Goal: Task Accomplishment & Management: Manage account settings

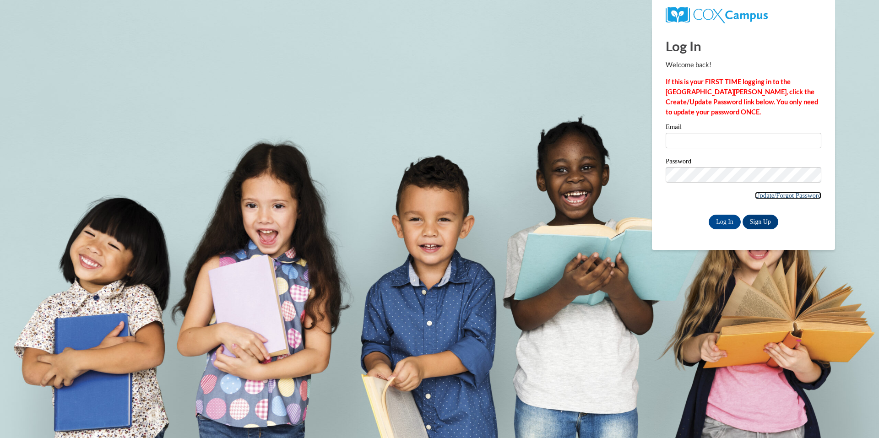
click at [774, 194] on link "Update/Forgot Password" at bounding box center [788, 195] width 66 height 7
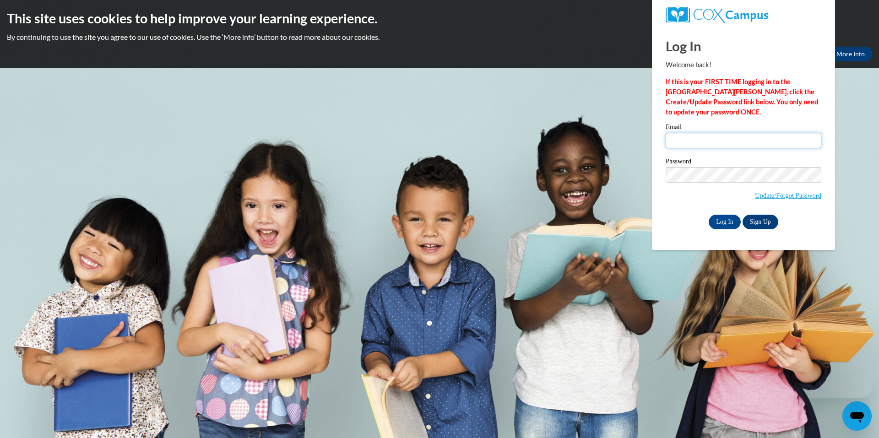
type input "jatyraangrum8@gmail.com"
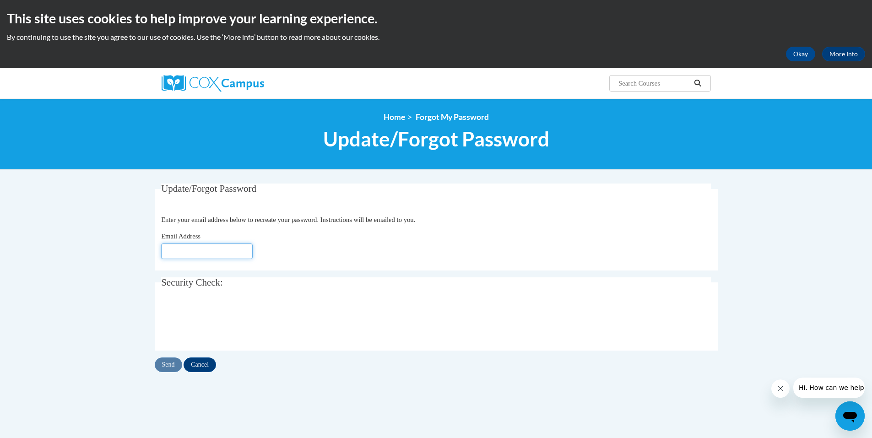
click at [205, 259] on input "Email Address" at bounding box center [207, 251] width 92 height 16
type input "[EMAIL_ADDRESS][DOMAIN_NAME]"
click at [172, 362] on input "Send" at bounding box center [168, 364] width 27 height 15
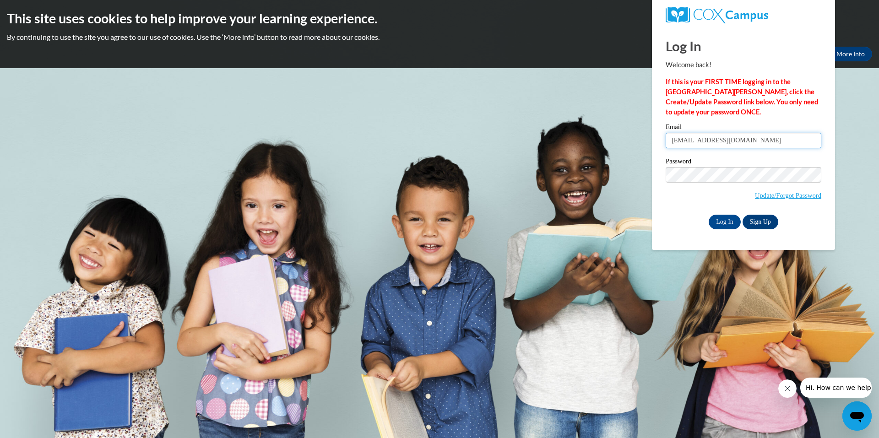
drag, startPoint x: 748, startPoint y: 137, endPoint x: 603, endPoint y: 125, distance: 146.0
click at [601, 124] on body "This site uses cookies to help improve your learning experience. By continuing …" at bounding box center [439, 219] width 879 height 438
type input "Timialewis9@gmail.com"
click at [550, 167] on body "This site uses cookies to help improve your learning experience. By continuing …" at bounding box center [439, 219] width 879 height 438
drag, startPoint x: 873, startPoint y: 145, endPoint x: 862, endPoint y: 148, distance: 11.3
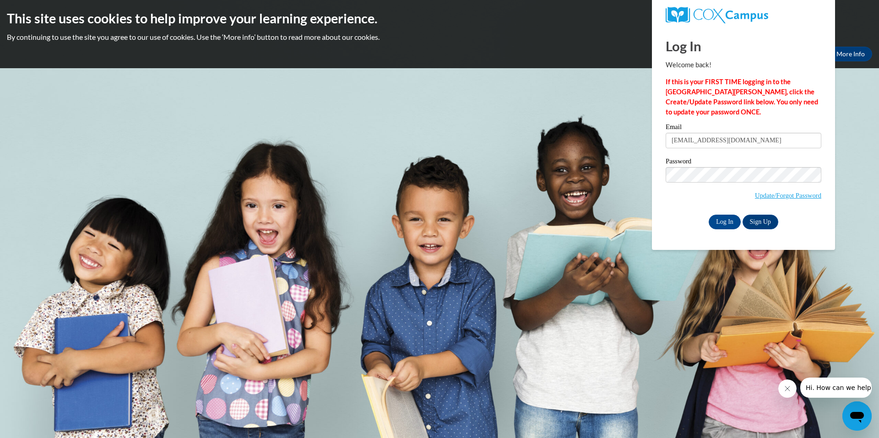
click at [874, 145] on body "This site uses cookies to help improve your learning experience. By continuing …" at bounding box center [439, 219] width 879 height 438
click at [715, 215] on input "Log In" at bounding box center [724, 222] width 32 height 15
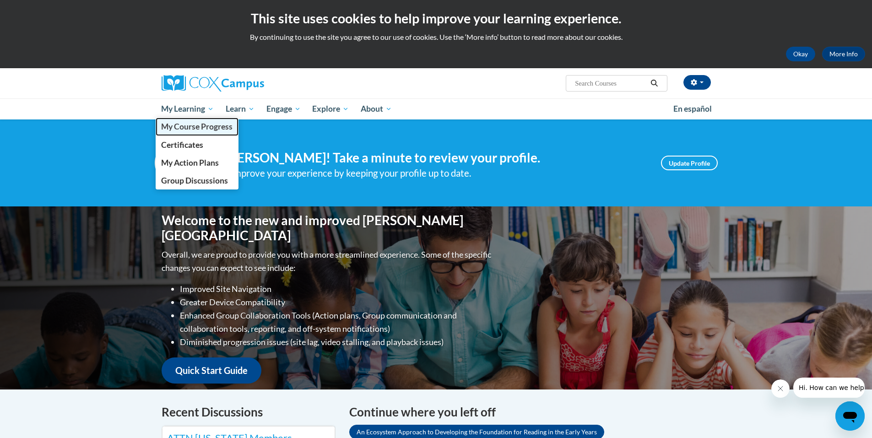
click at [199, 122] on span "My Course Progress" at bounding box center [196, 127] width 71 height 10
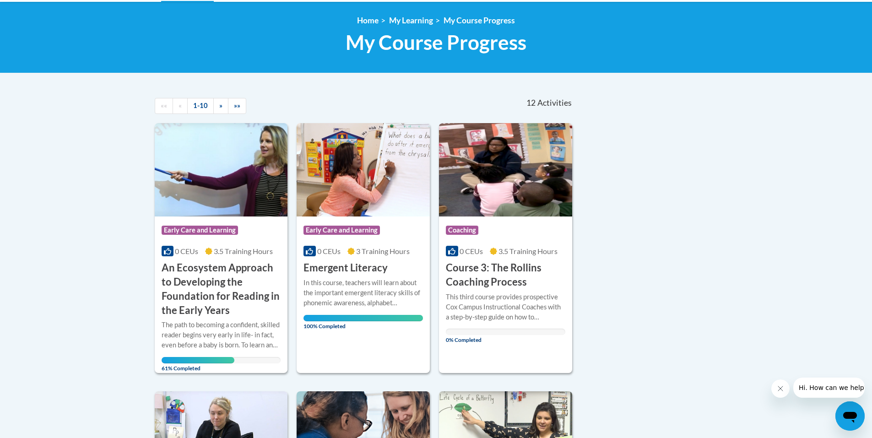
scroll to position [115, 0]
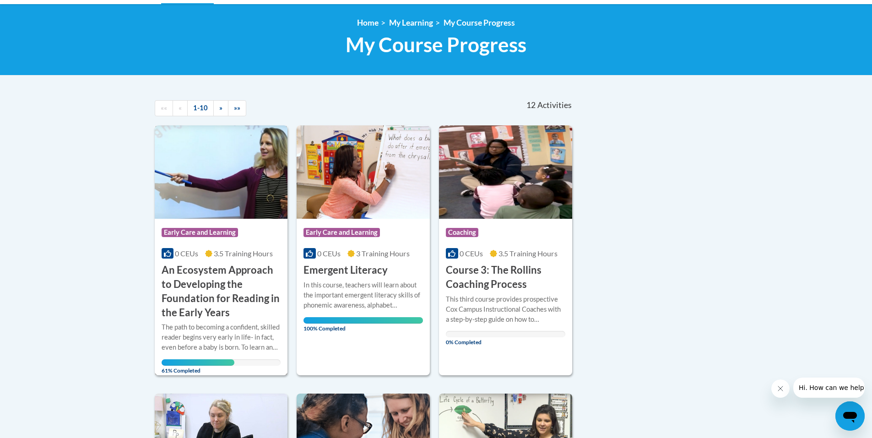
click at [226, 195] on img at bounding box center [221, 171] width 133 height 93
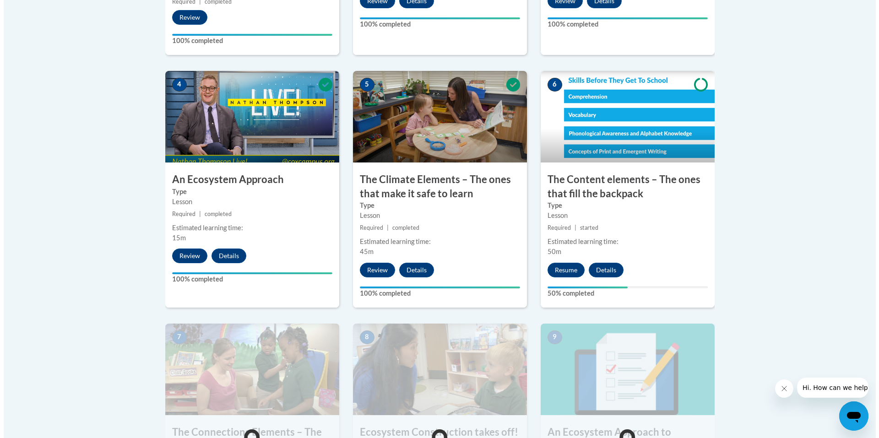
scroll to position [549, 0]
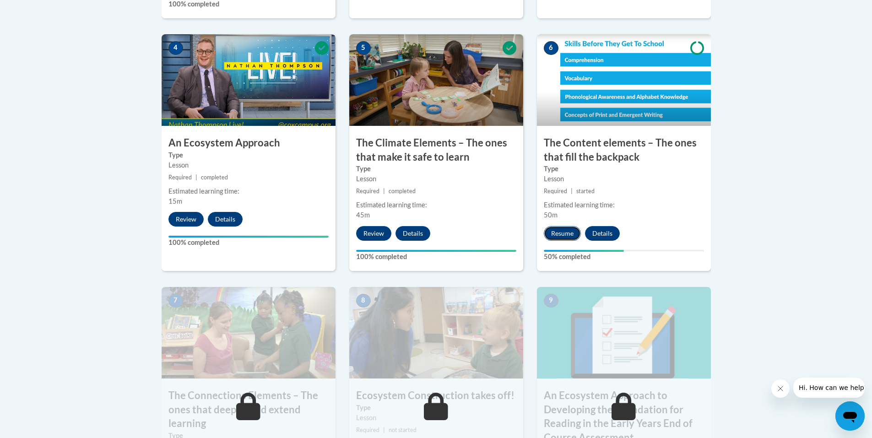
click at [547, 232] on button "Resume" at bounding box center [562, 233] width 37 height 15
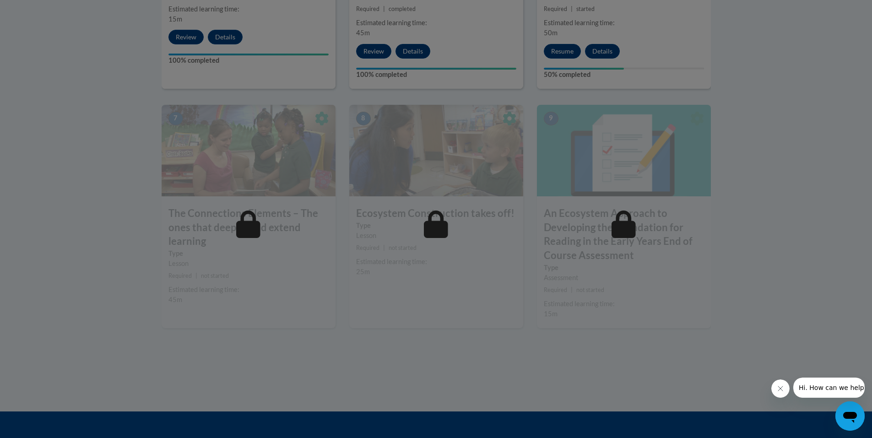
scroll to position [732, 0]
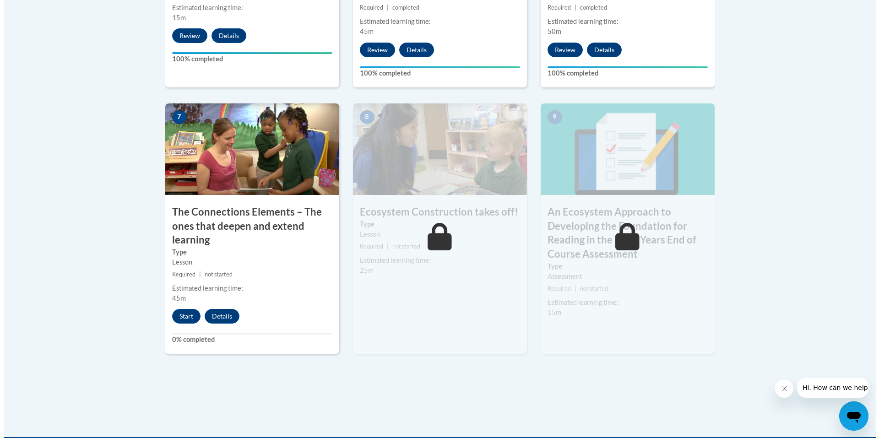
scroll to position [718, 0]
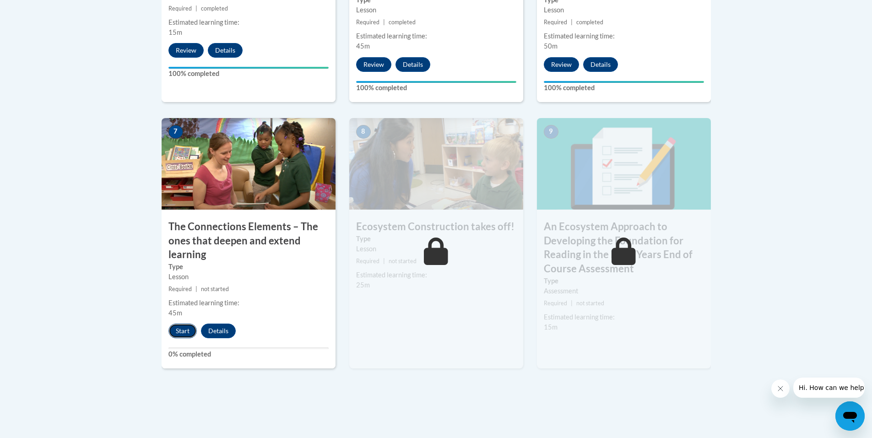
click at [186, 327] on button "Start" at bounding box center [182, 330] width 28 height 15
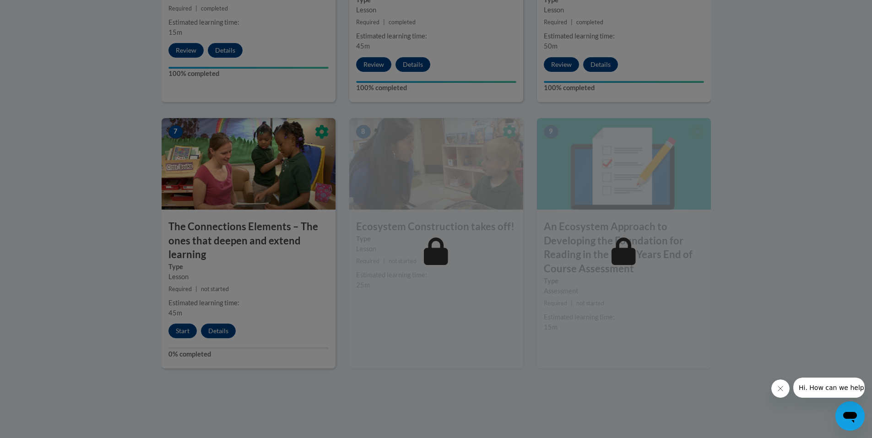
scroll to position [681, 0]
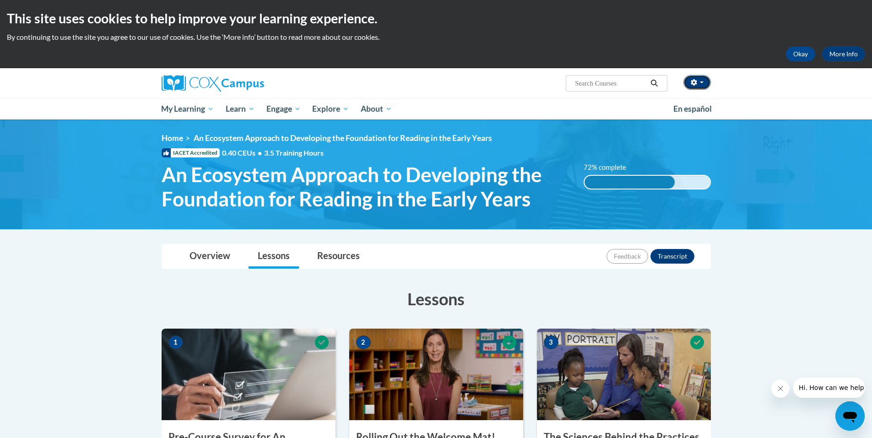
click at [700, 81] on button "button" at bounding box center [696, 82] width 27 height 15
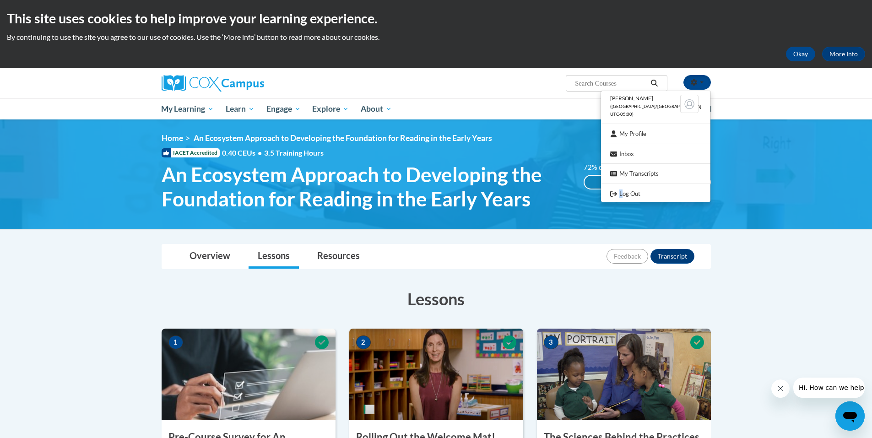
drag, startPoint x: 636, startPoint y: 188, endPoint x: 637, endPoint y: 202, distance: 14.7
click at [637, 201] on ul "Timia Lewis (America/Chicago UTC-05:00) My Profile Inbox My Transcripts Log Out" at bounding box center [655, 146] width 110 height 111
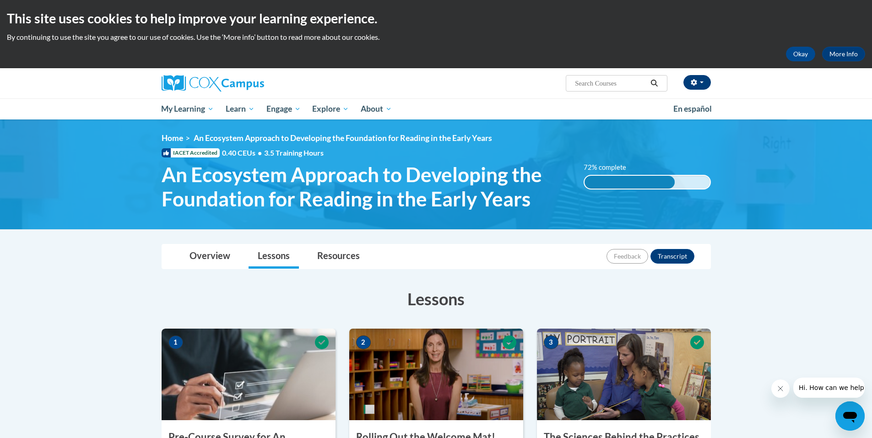
drag, startPoint x: 706, startPoint y: 70, endPoint x: 702, endPoint y: 81, distance: 12.0
click at [702, 80] on div "Timia Lewis (America/Chicago UTC-05:00) My Profile Inbox My Transcripts Log Out…" at bounding box center [529, 79] width 375 height 23
drag, startPoint x: 702, startPoint y: 81, endPoint x: 699, endPoint y: 89, distance: 8.2
click at [699, 89] on button "button" at bounding box center [696, 82] width 27 height 15
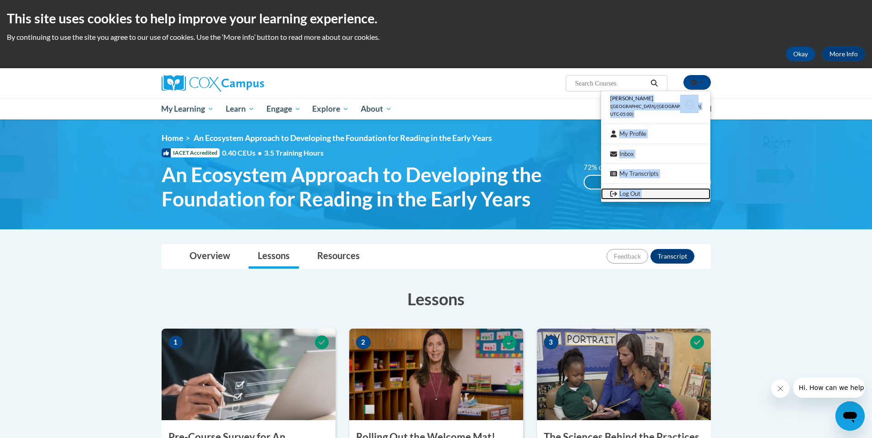
click at [650, 189] on link "Log Out" at bounding box center [655, 193] width 109 height 11
